Goal: Information Seeking & Learning: Learn about a topic

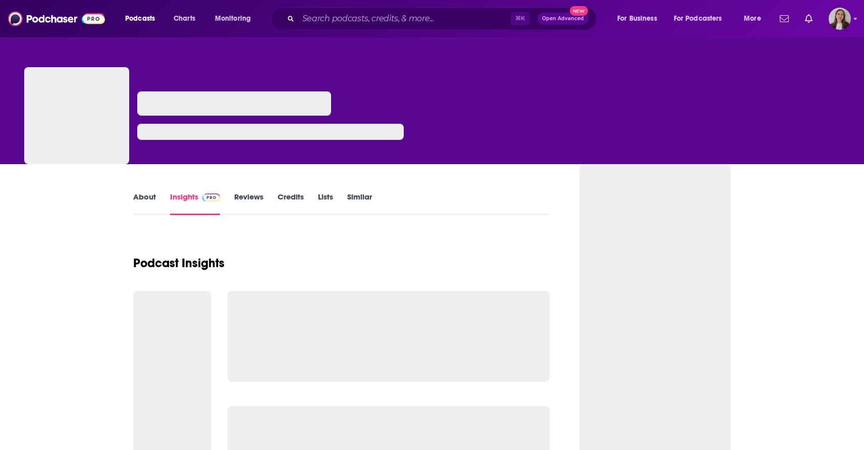
click at [341, 20] on input "Search podcasts, credits, & more..." at bounding box center [404, 19] width 213 height 16
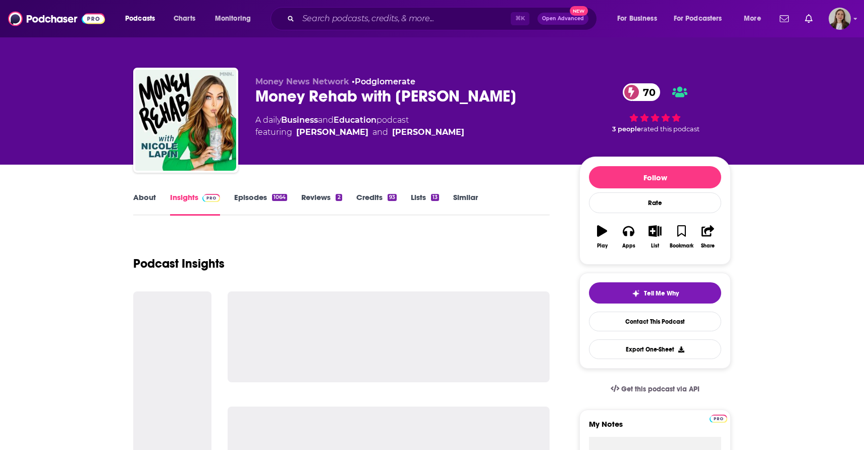
click at [363, 18] on input "Search podcasts, credits, & more..." at bounding box center [404, 19] width 213 height 16
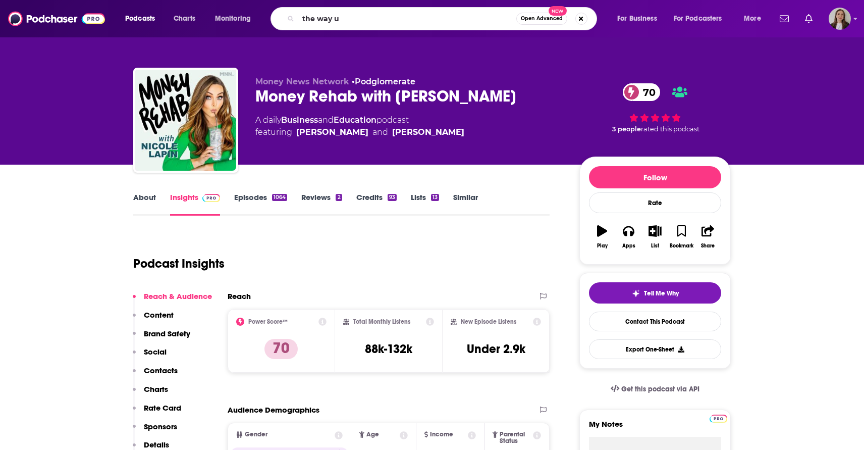
type input "the way up"
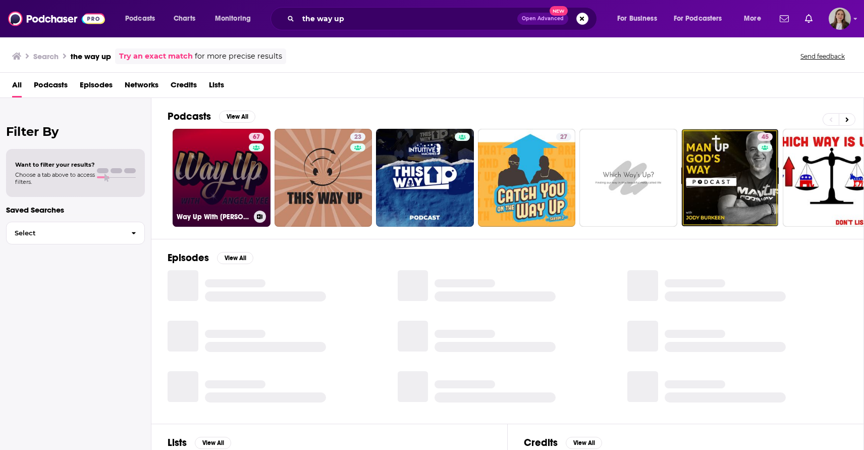
click at [224, 168] on link "67 Way Up With [PERSON_NAME]" at bounding box center [222, 178] width 98 height 98
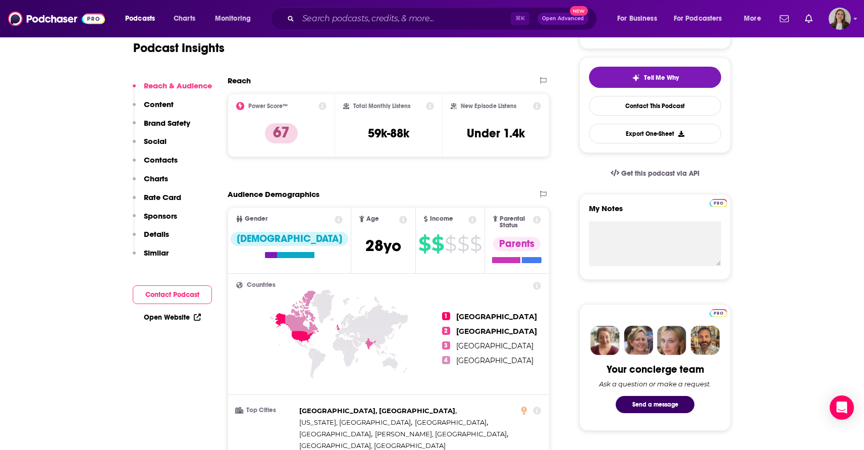
scroll to position [180, 0]
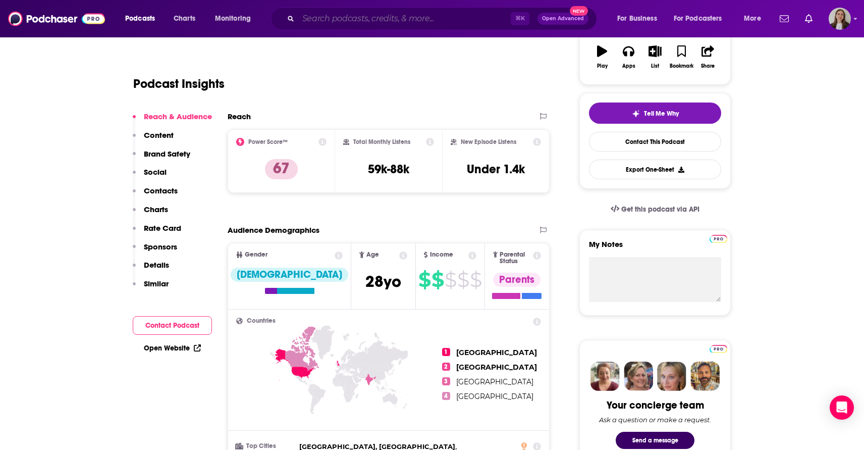
click at [399, 15] on input "Search podcasts, credits, & more..." at bounding box center [404, 19] width 213 height 16
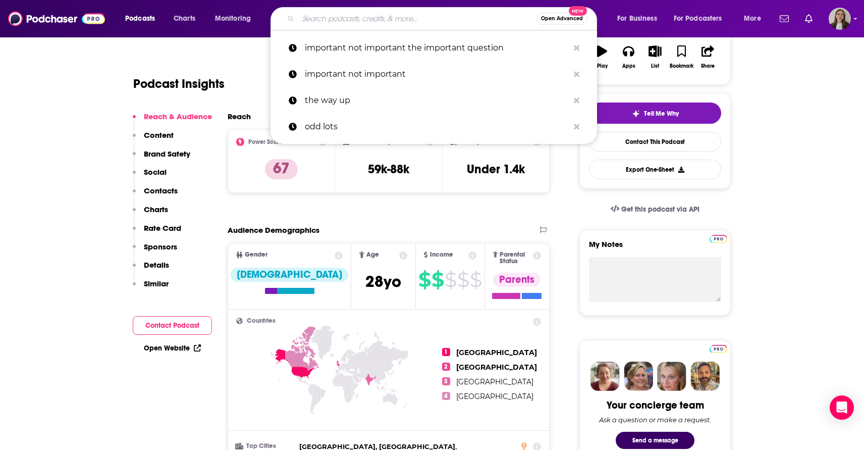
click at [399, 15] on input "Search podcasts, credits, & more..." at bounding box center [417, 19] width 238 height 16
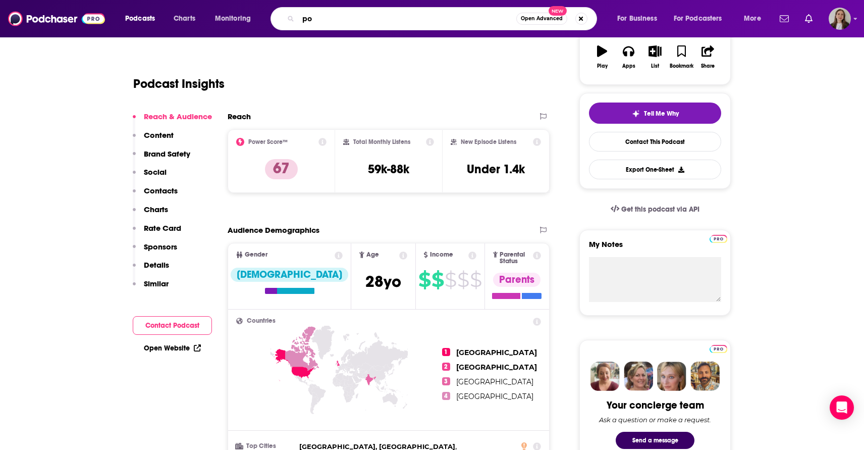
type input "p"
type input "u"
type input "a"
type input "u"
type input "t"
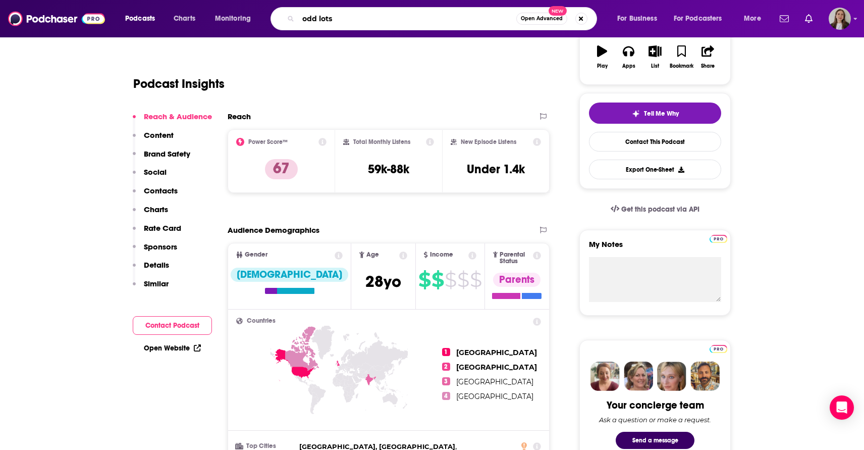
type input "odd lots"
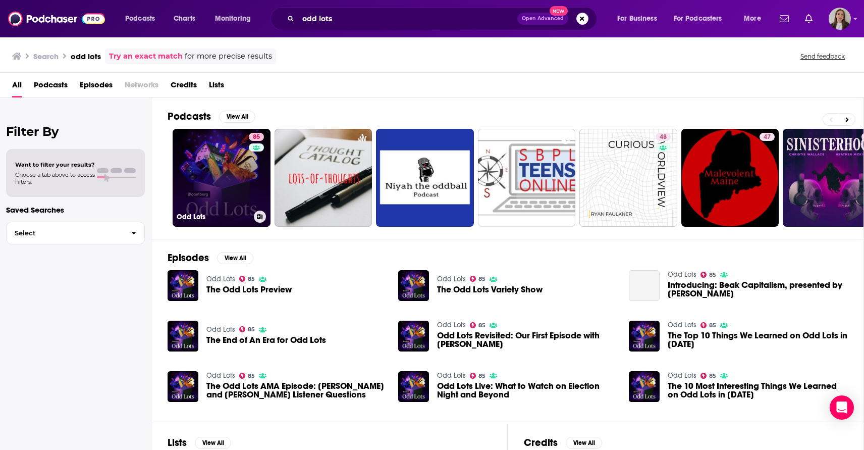
click at [235, 143] on link "85 Odd Lots" at bounding box center [222, 178] width 98 height 98
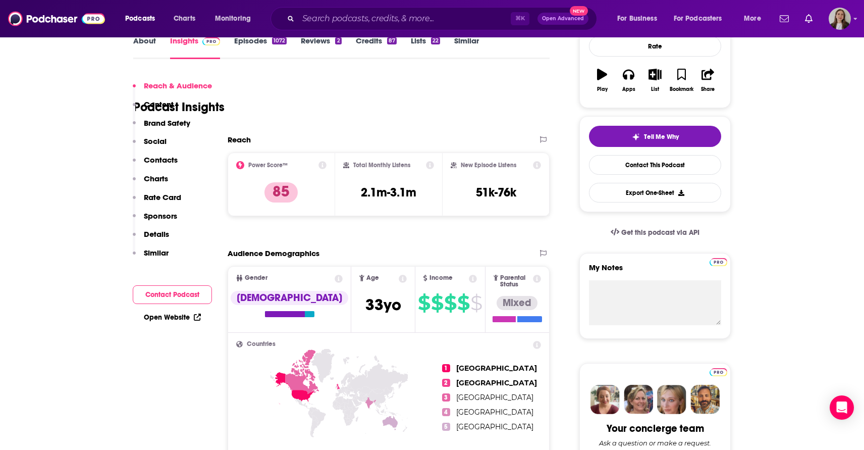
scroll to position [141, 0]
